Goal: Find specific page/section: Find specific page/section

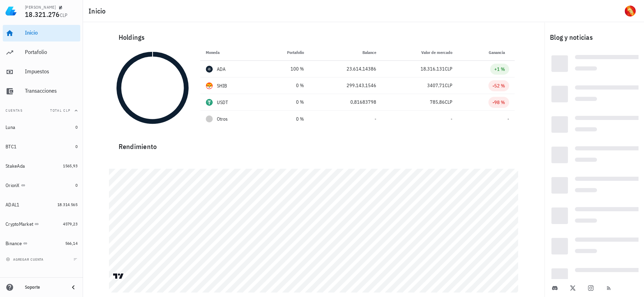
click at [58, 62] on div "Inicio [GEOGRAPHIC_DATA] Impuestos [GEOGRAPHIC_DATA]" at bounding box center [41, 62] width 77 height 80
click at [72, 46] on div "Portafolio" at bounding box center [51, 53] width 53 height 16
